Goal: Task Accomplishment & Management: Use online tool/utility

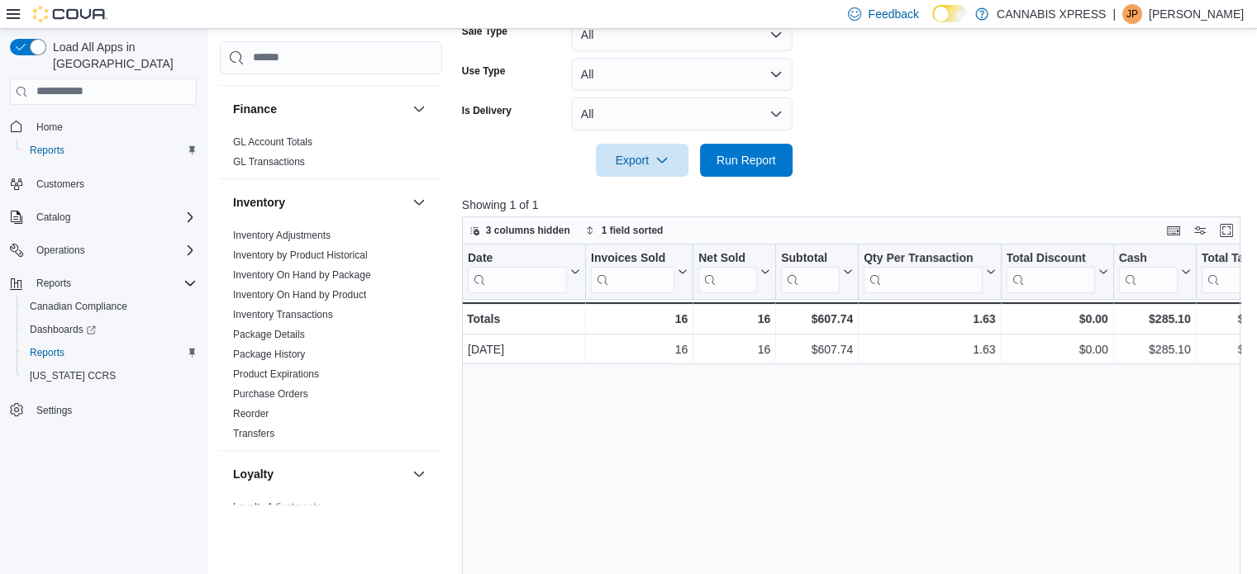
scroll to position [413, 0]
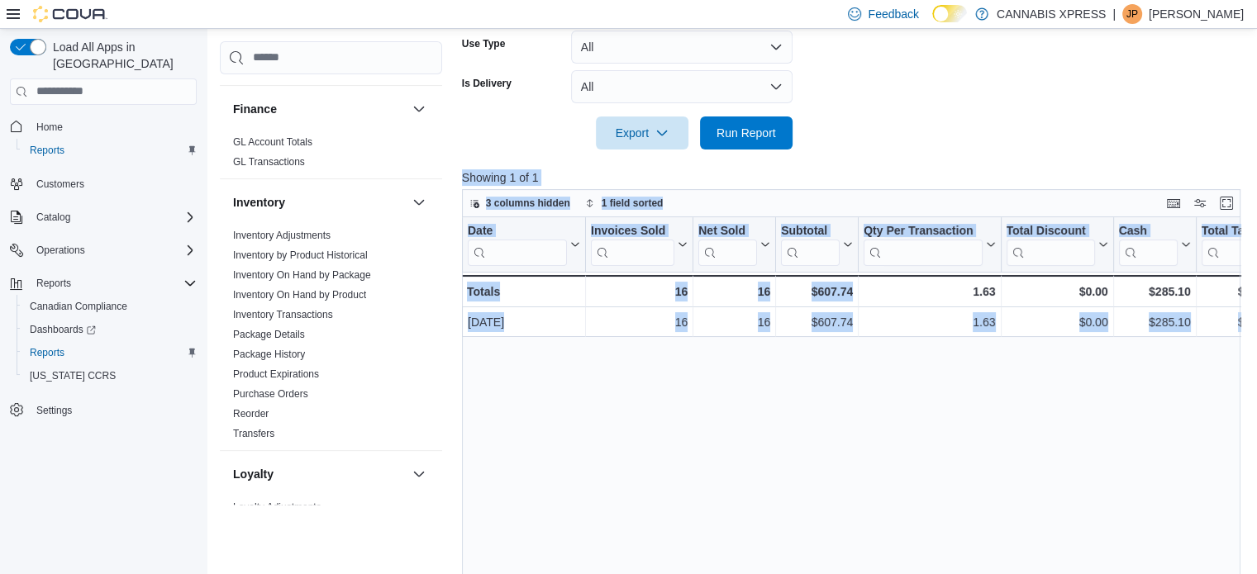
drag, startPoint x: 855, startPoint y: 160, endPoint x: 859, endPoint y: 374, distance: 213.3
click at [859, 374] on div "Report Hide Parameters Date Range Today Locations CANNABIS XPRESS - Rogersville…" at bounding box center [855, 224] width 787 height 850
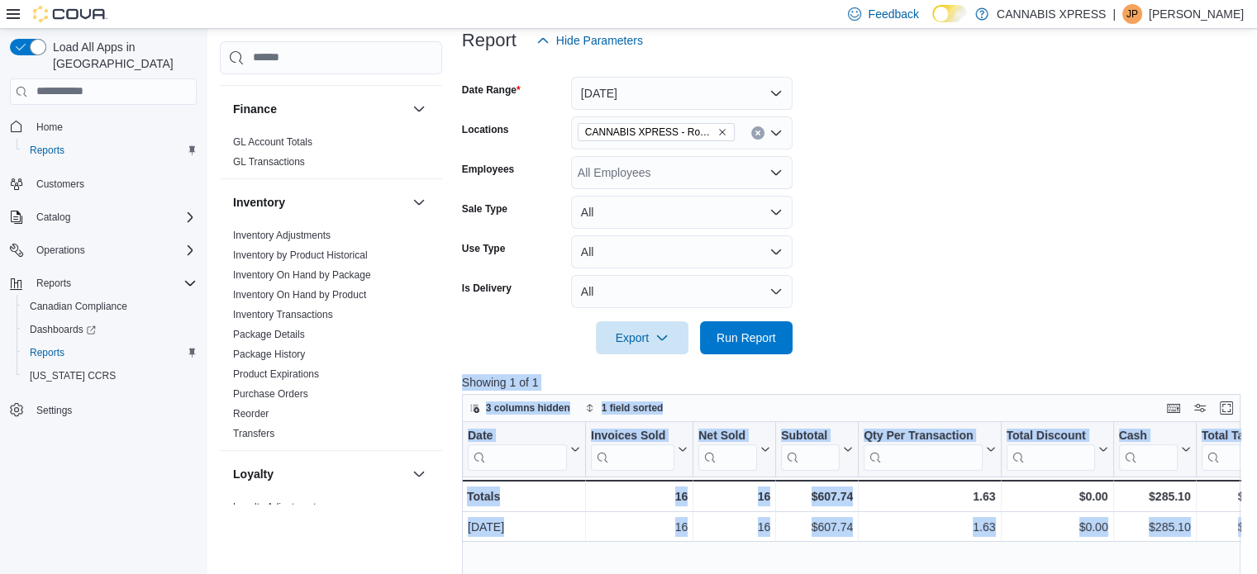
scroll to position [248, 0]
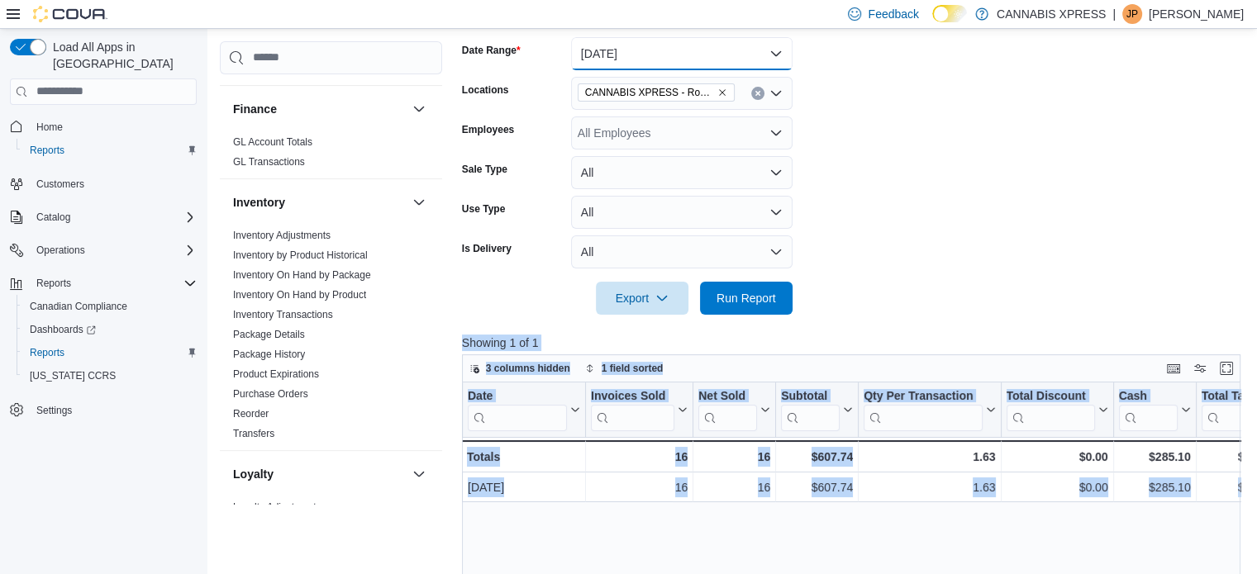
click at [774, 55] on button "[DATE]" at bounding box center [681, 53] width 221 height 33
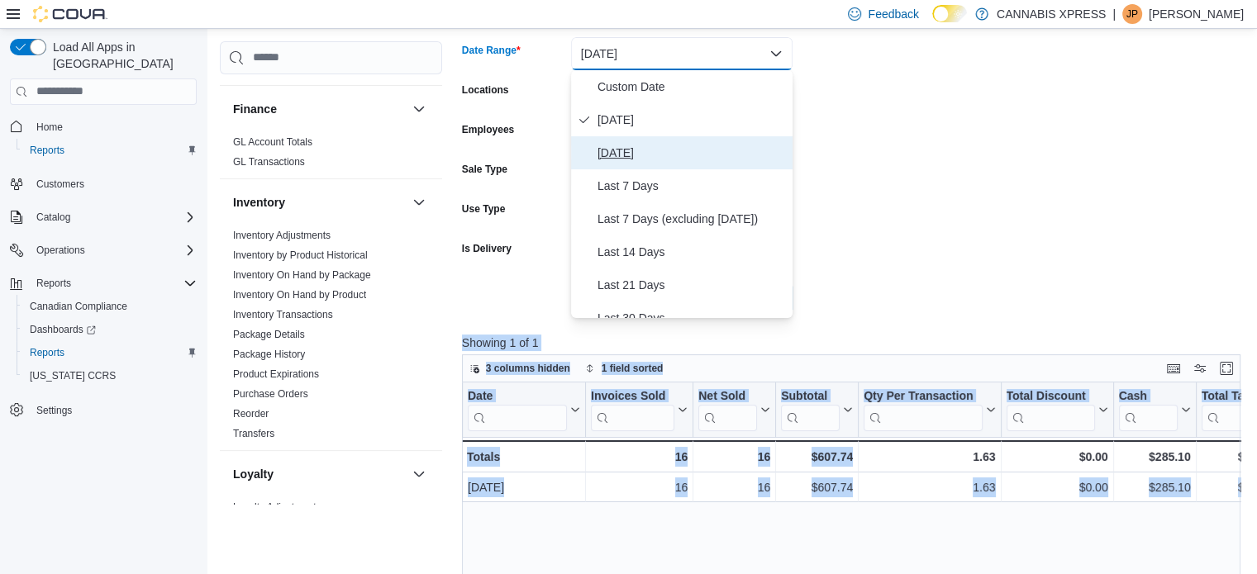
click at [612, 147] on span "[DATE]" at bounding box center [692, 153] width 188 height 20
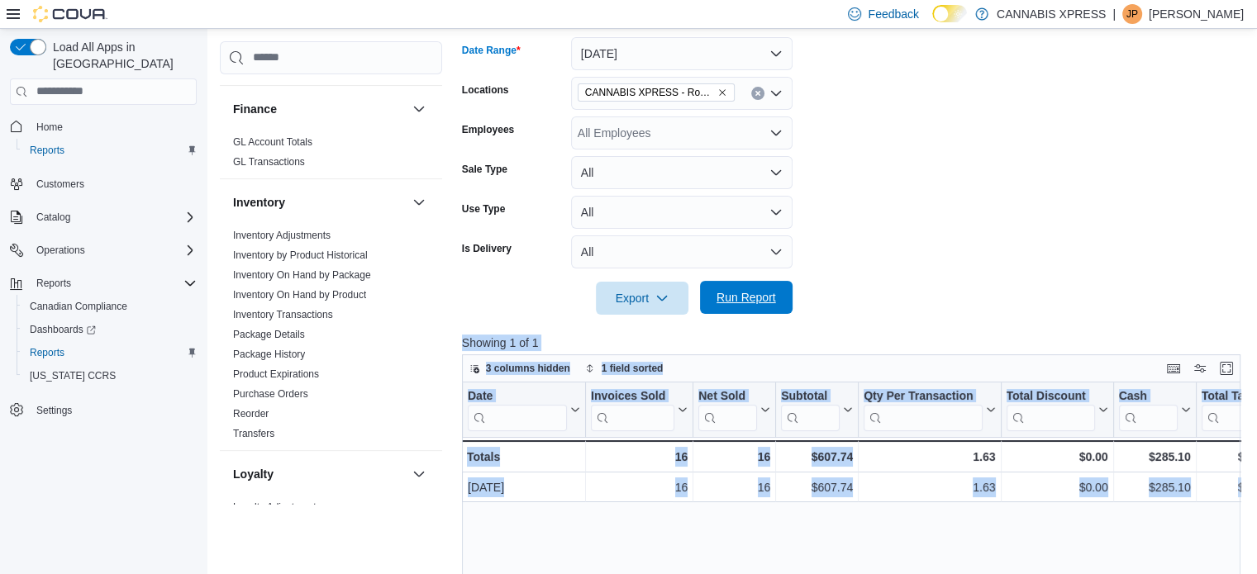
click at [714, 298] on span "Run Report" at bounding box center [746, 297] width 73 height 33
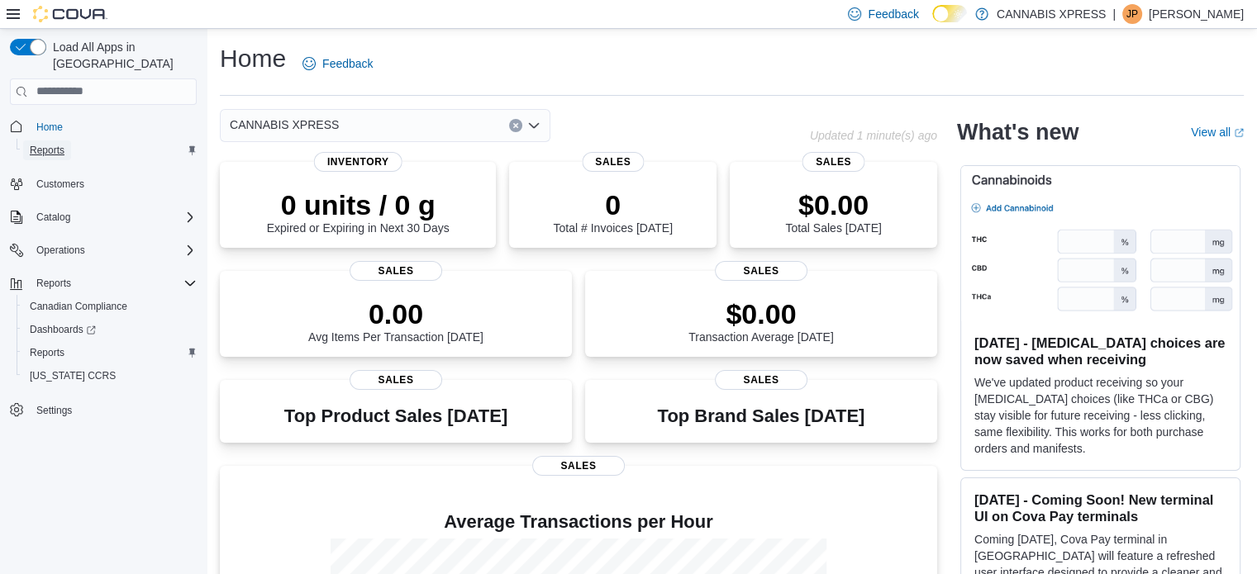
click at [63, 144] on span "Reports" at bounding box center [47, 150] width 35 height 13
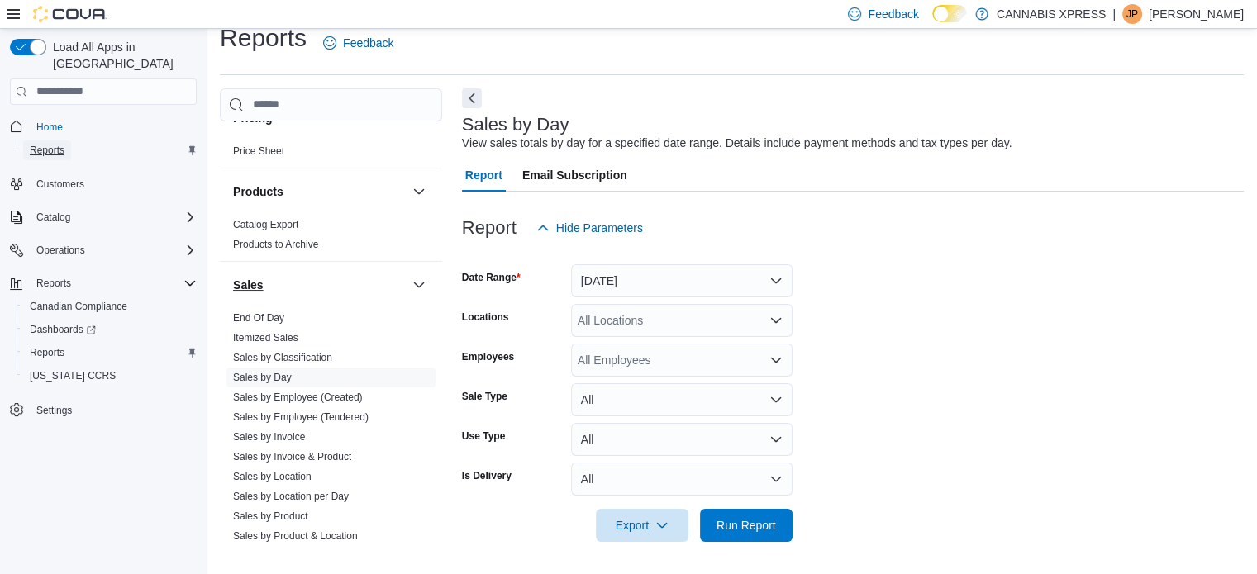
scroll to position [1074, 0]
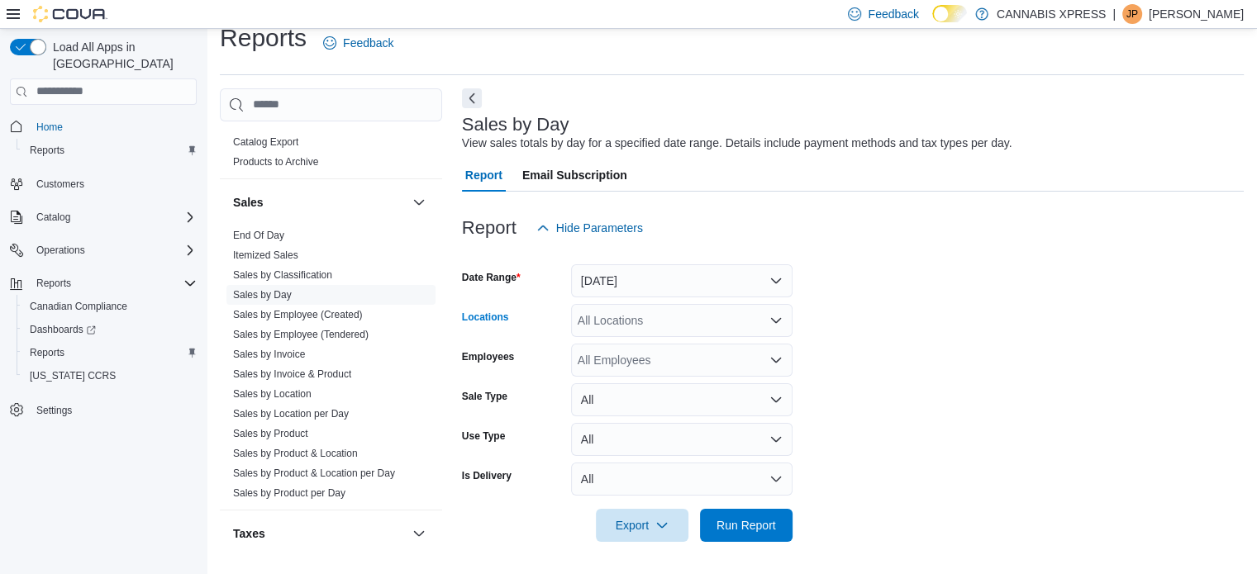
click at [767, 315] on div "All Locations" at bounding box center [681, 320] width 221 height 33
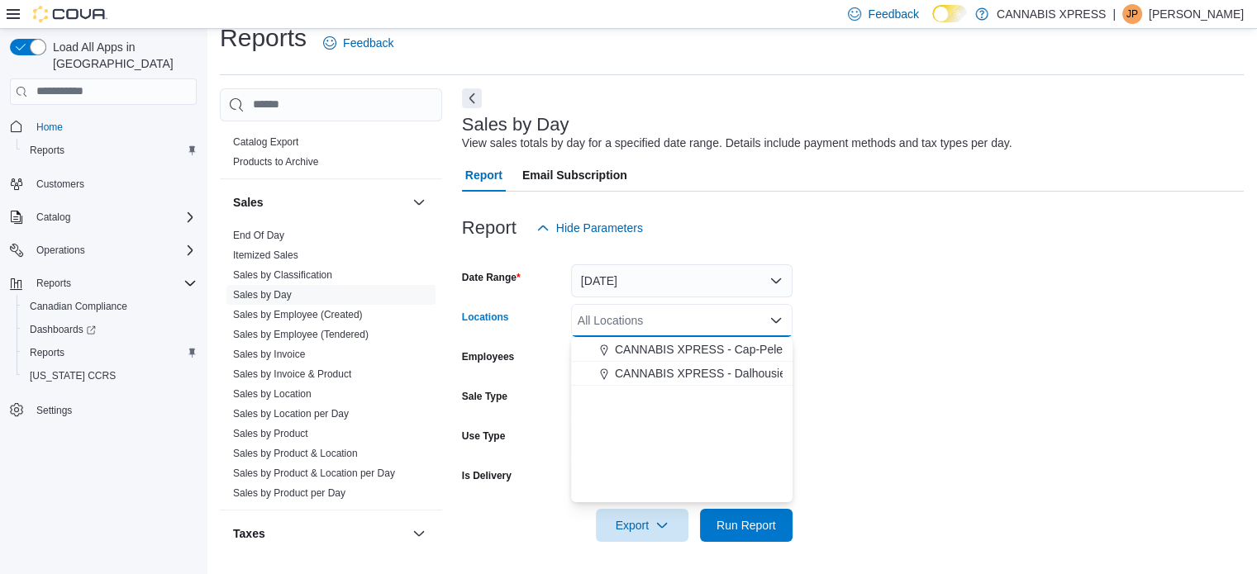
scroll to position [410, 0]
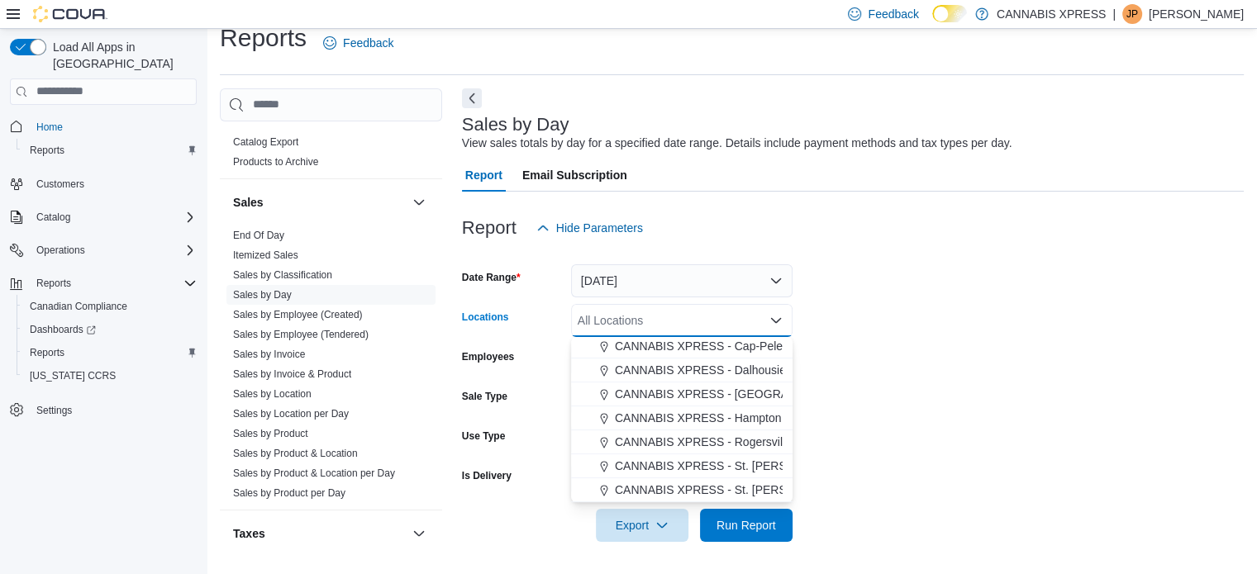
click at [750, 436] on span "CANNABIS XPRESS - Rogersville - (Rue Principale)" at bounding box center [750, 442] width 270 height 17
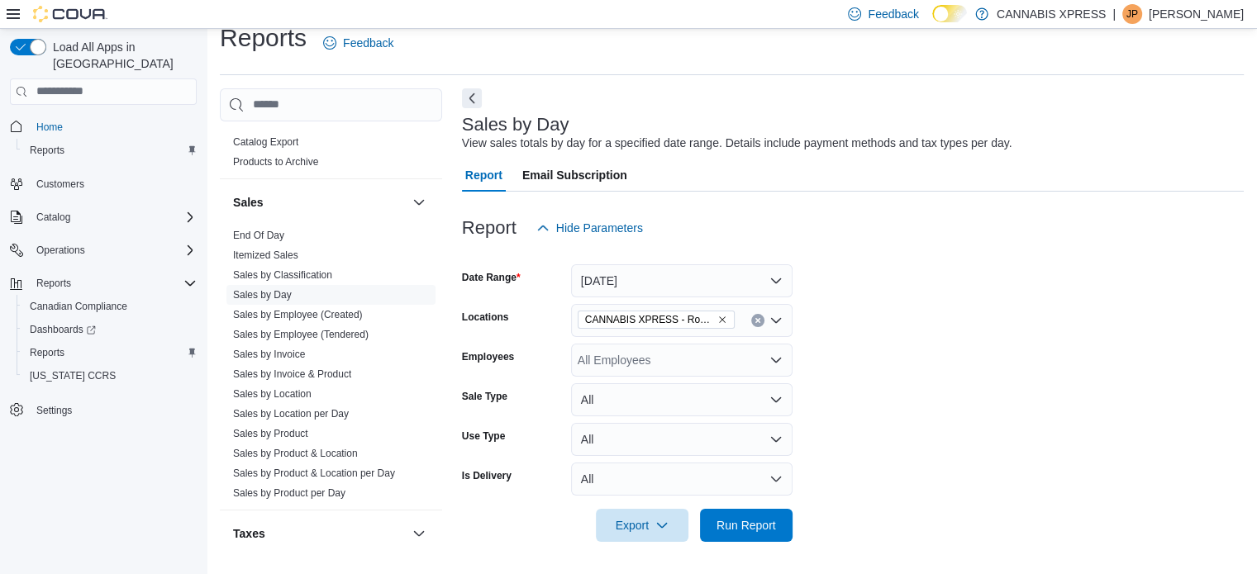
click at [828, 357] on form "Date Range [DATE] Locations CANNABIS XPRESS - [GEOGRAPHIC_DATA] - ([GEOGRAPHIC_…" at bounding box center [853, 394] width 782 height 298
drag, startPoint x: 752, startPoint y: 526, endPoint x: 735, endPoint y: 509, distance: 24.5
click at [748, 525] on span "Run Report" at bounding box center [747, 525] width 60 height 17
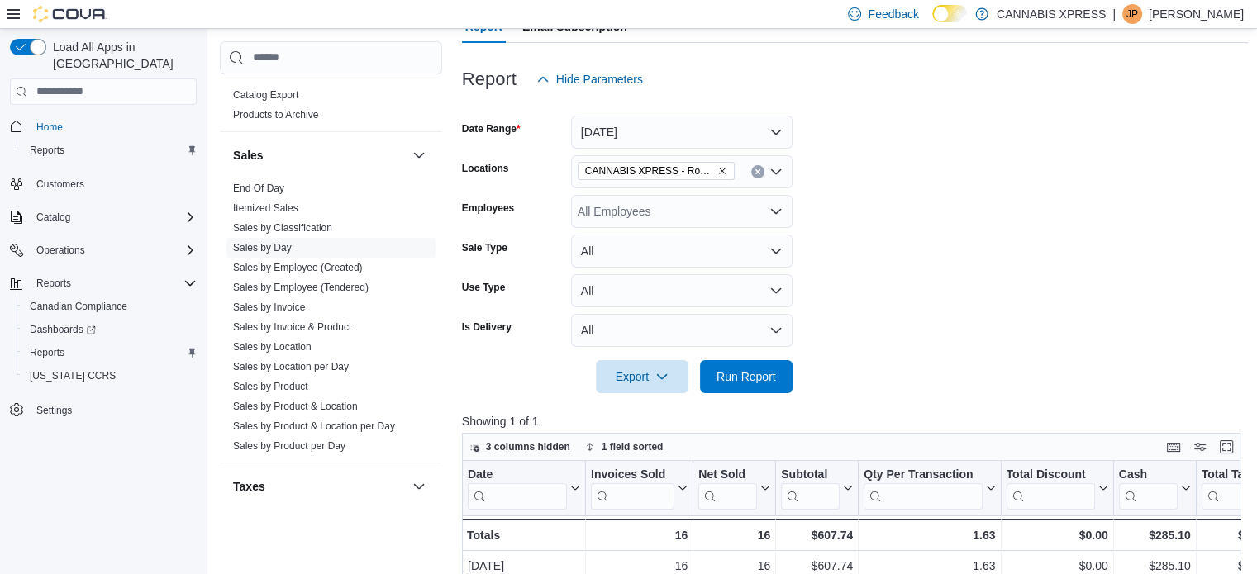
scroll to position [21, 0]
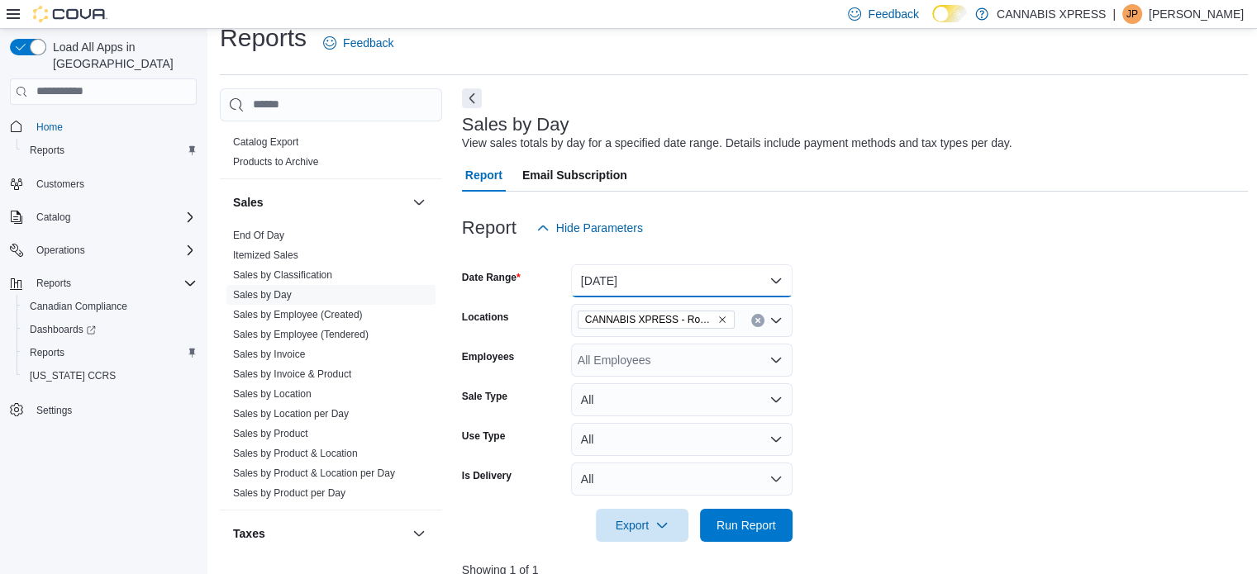
click at [775, 283] on button "[DATE]" at bounding box center [681, 280] width 221 height 33
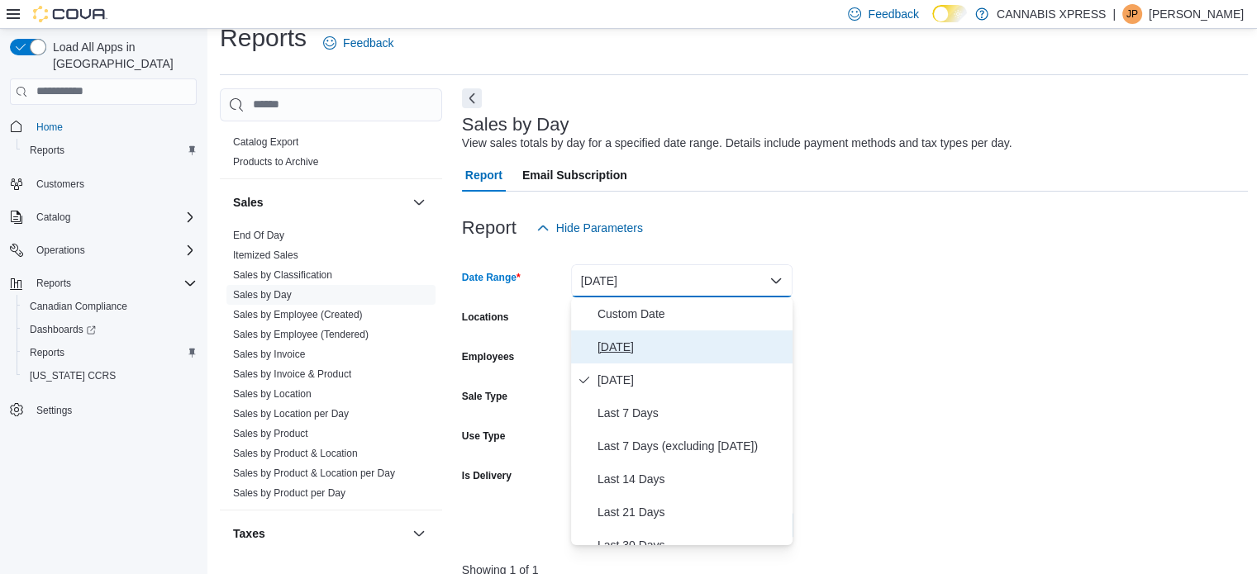
click at [661, 352] on span "[DATE]" at bounding box center [692, 347] width 188 height 20
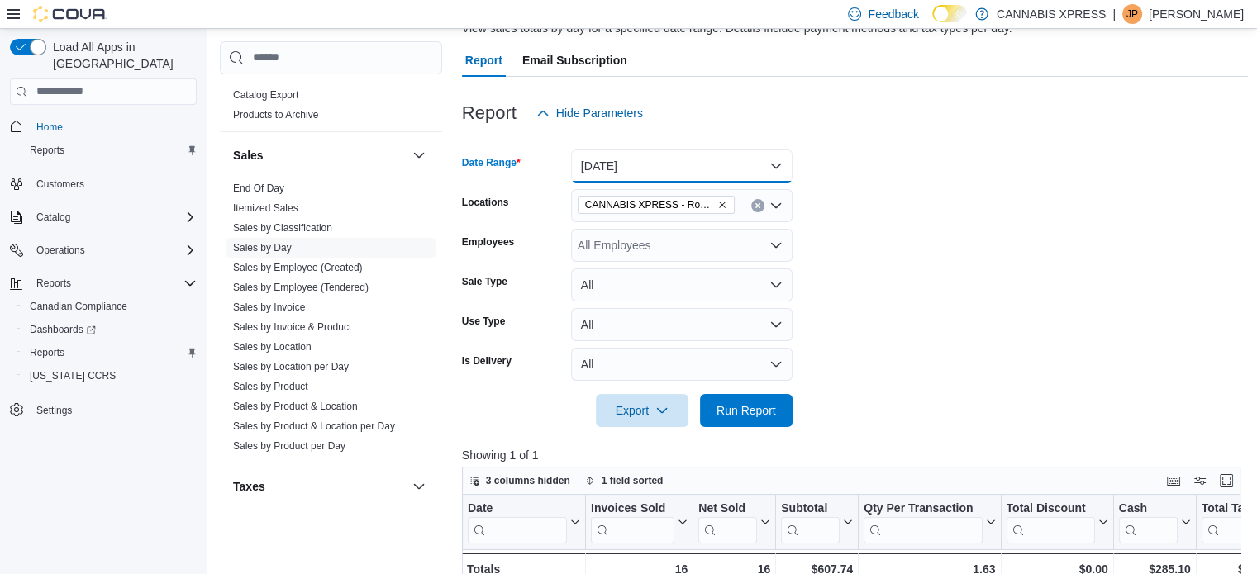
scroll to position [269, 0]
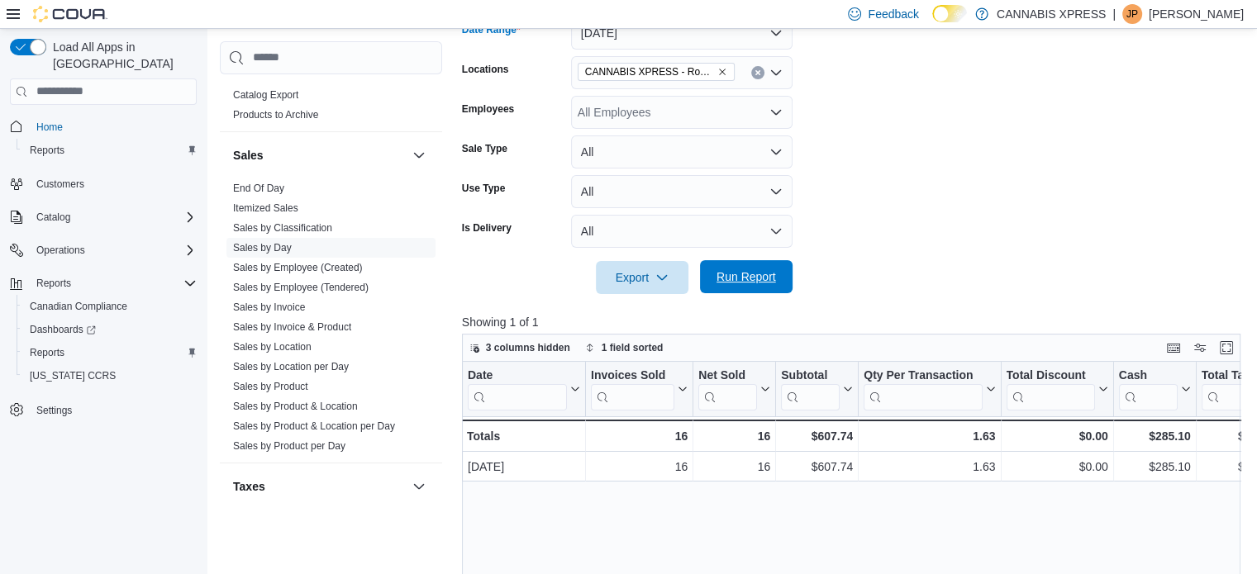
click at [757, 282] on span "Run Report" at bounding box center [747, 277] width 60 height 17
